Goal: Navigation & Orientation: Find specific page/section

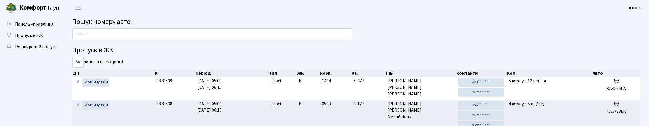
click at [11, 30] on link "Панель управління" at bounding box center [31, 23] width 57 height 11
